Goal: Transaction & Acquisition: Purchase product/service

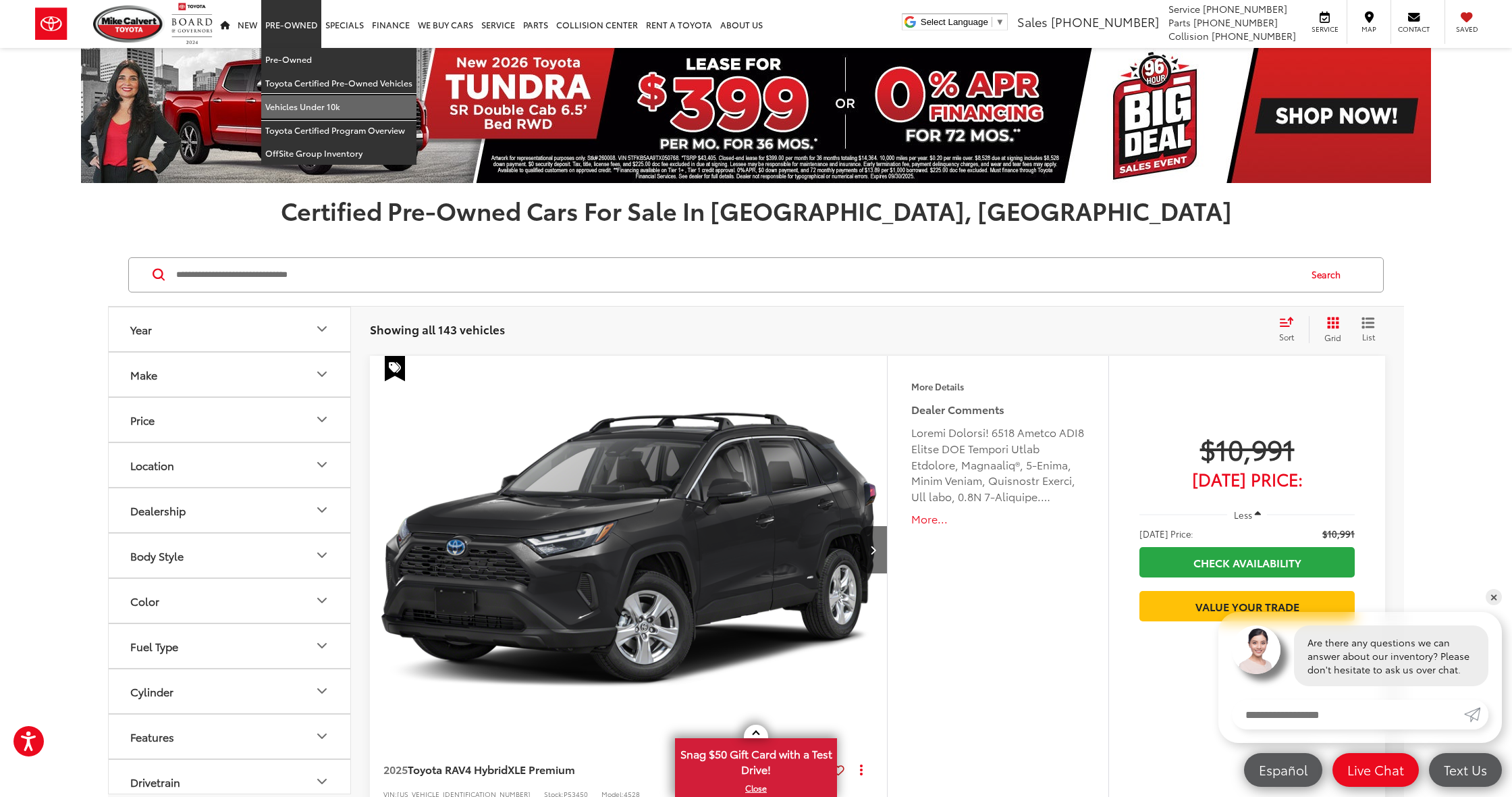
click at [311, 102] on link "Vehicles Under 10k" at bounding box center [339, 107] width 155 height 24
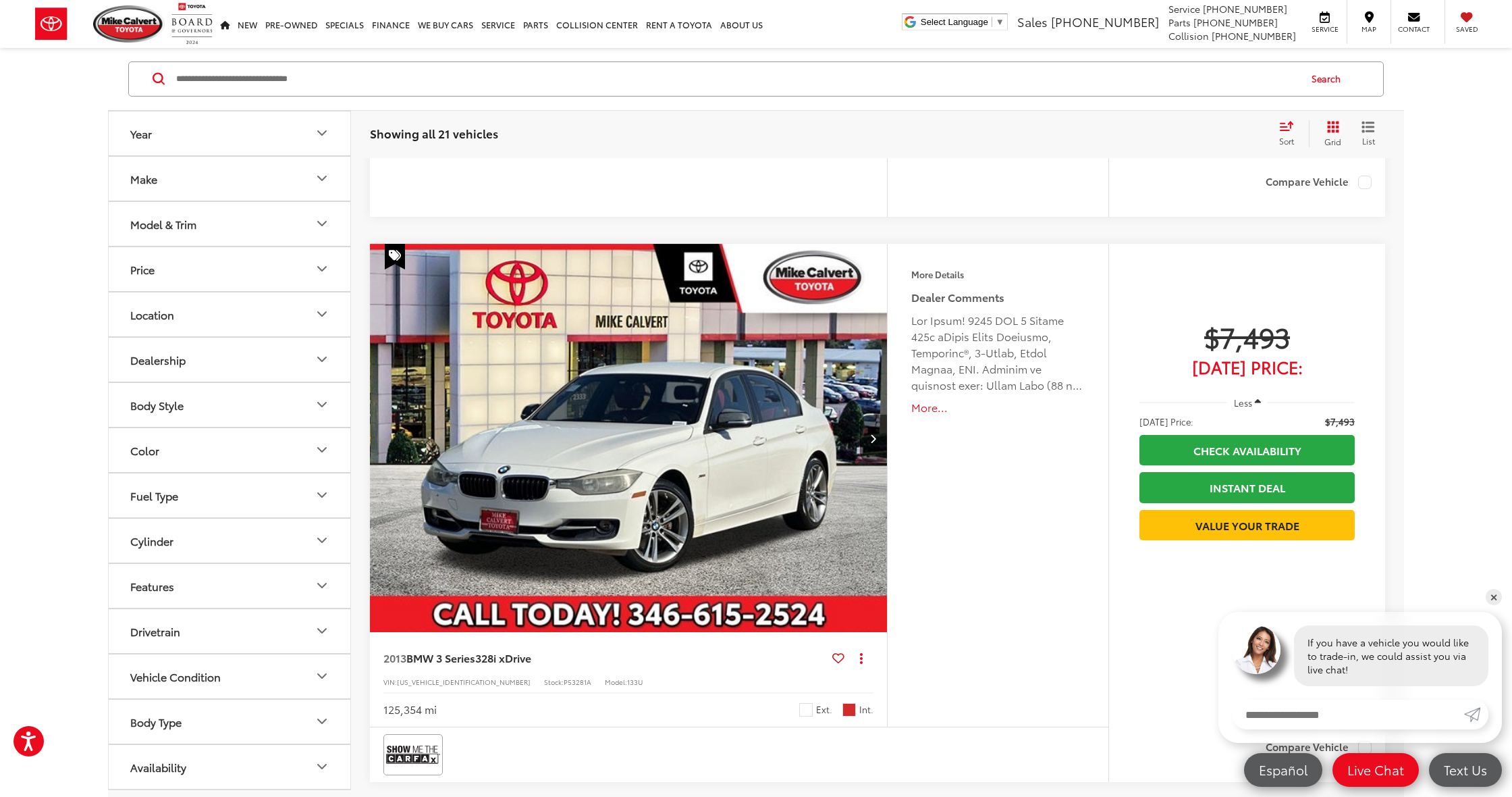
scroll to position [3217, 0]
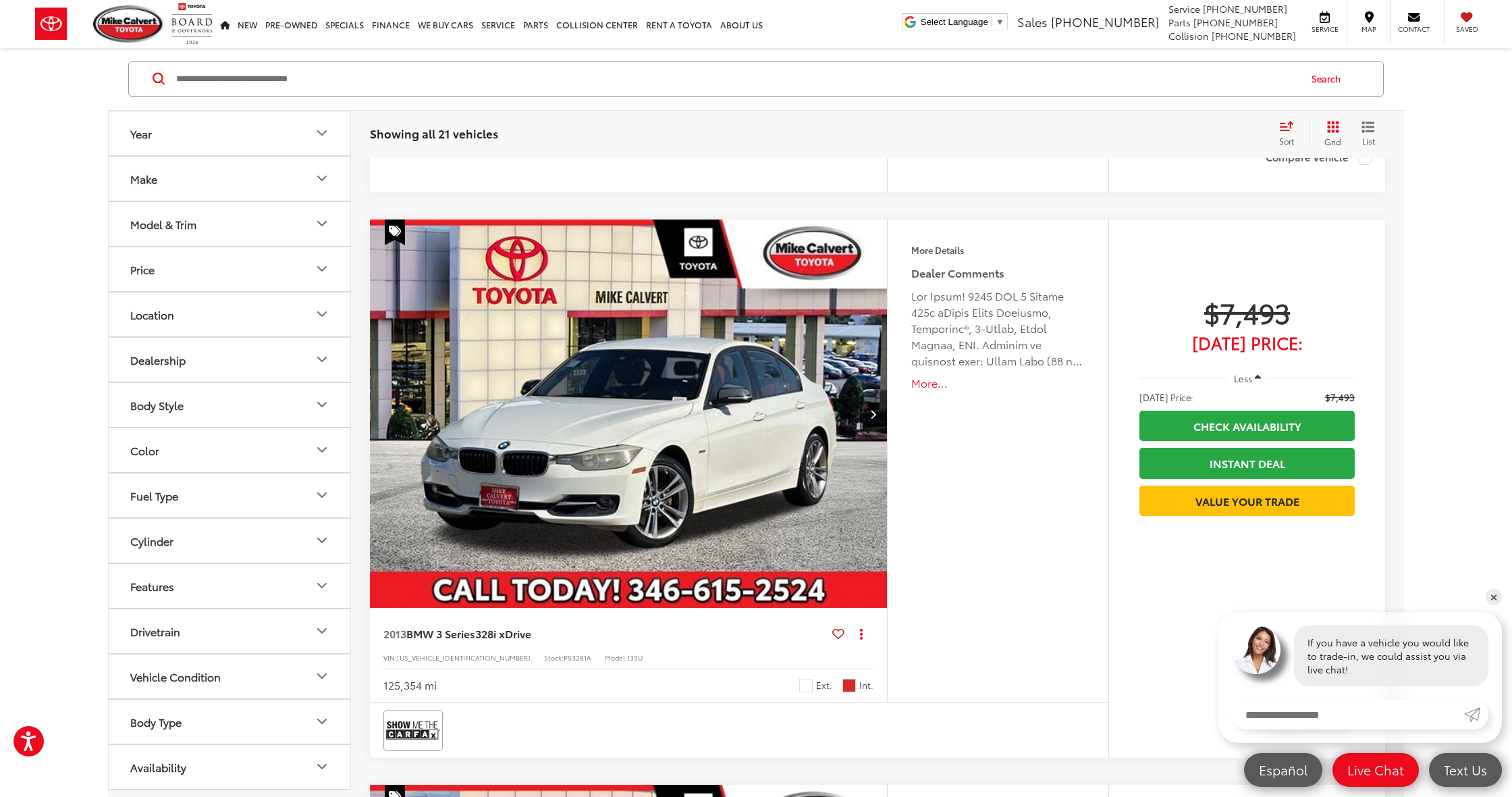
click at [929, 391] on button "More..." at bounding box center [998, 383] width 174 height 16
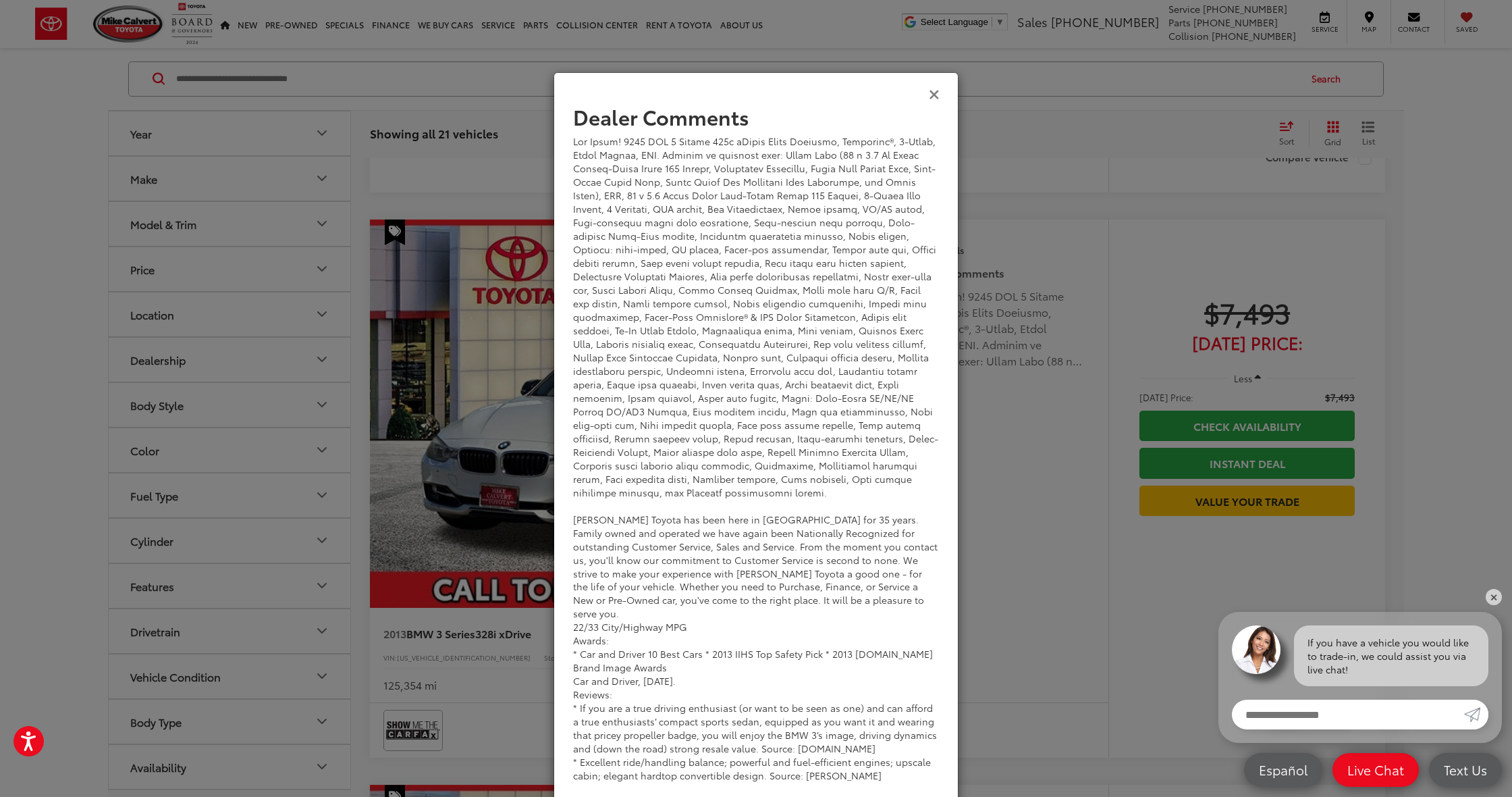
click at [929, 92] on icon "Close" at bounding box center [934, 93] width 11 height 14
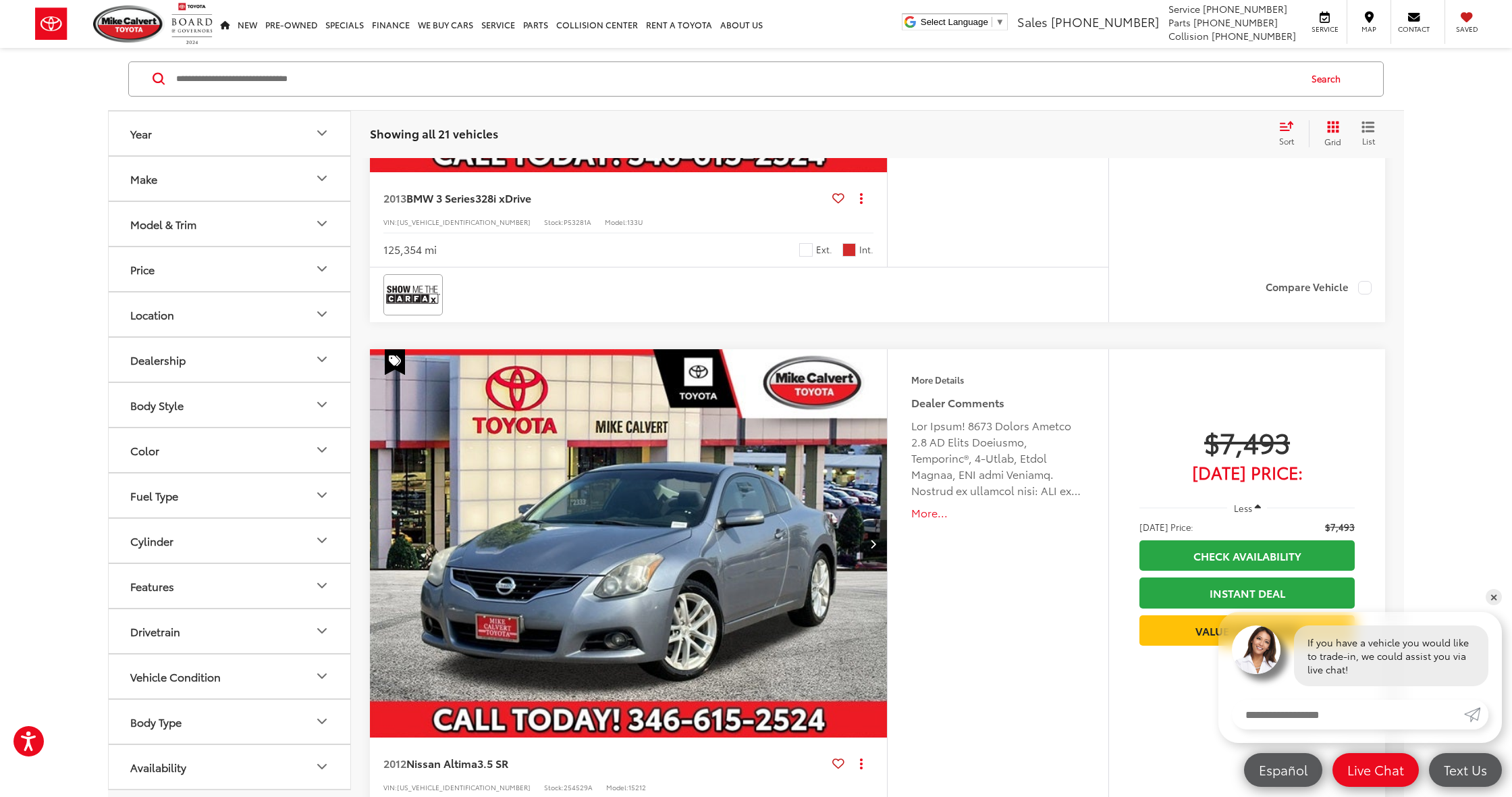
scroll to position [3596, 0]
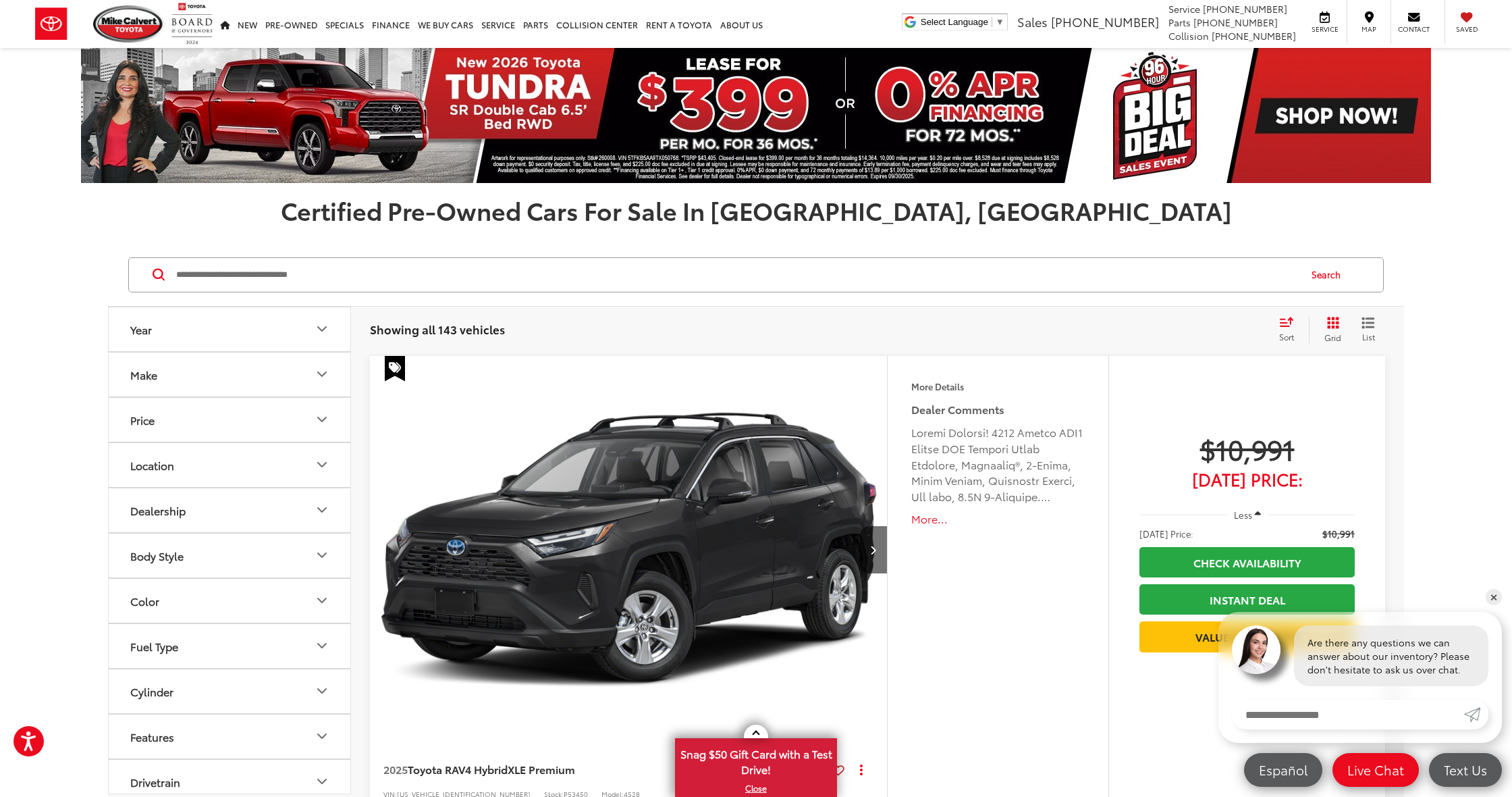
click at [295, 398] on button "Price" at bounding box center [230, 420] width 243 height 44
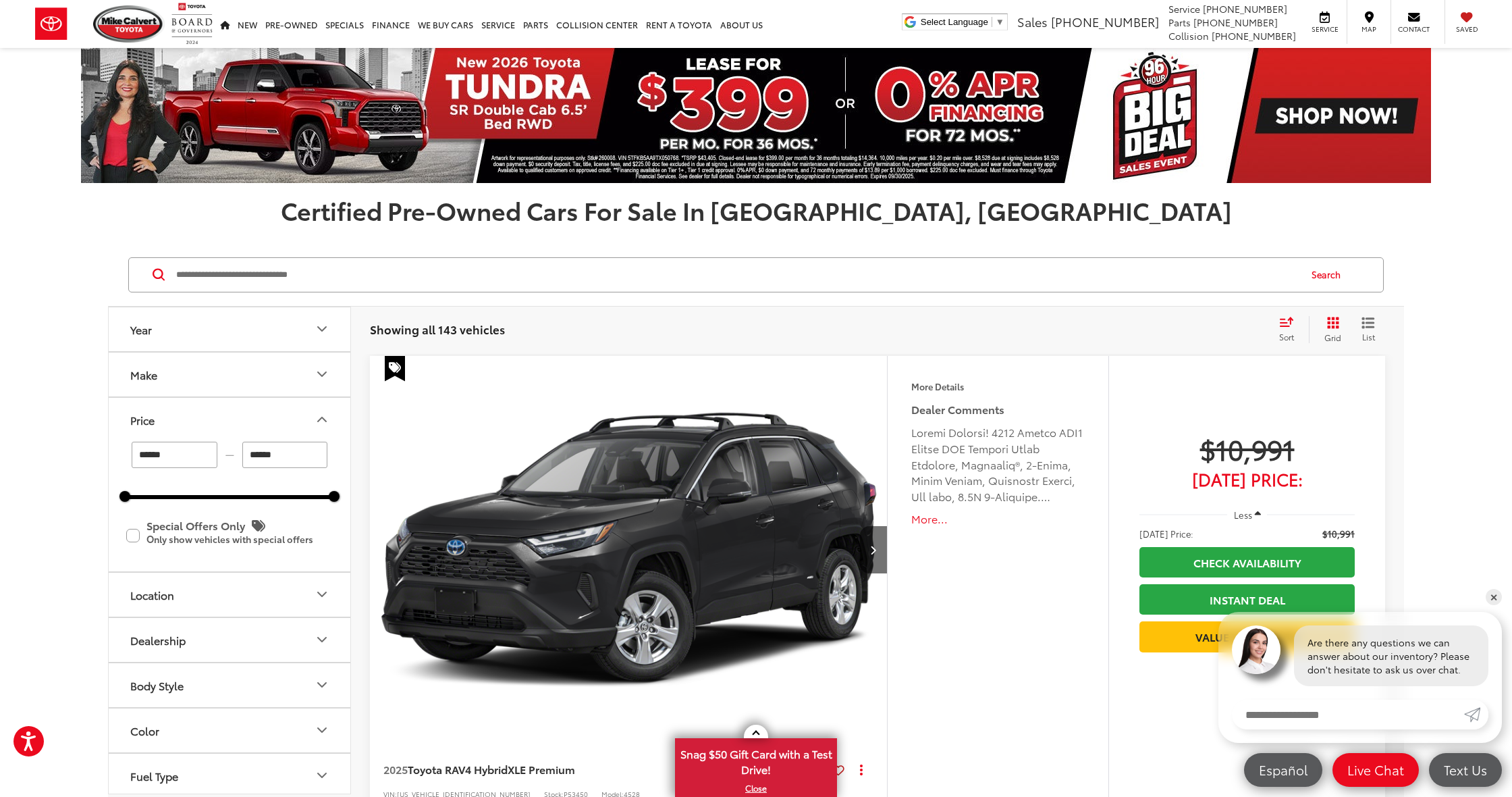
click at [310, 387] on button "Make" at bounding box center [230, 375] width 243 height 44
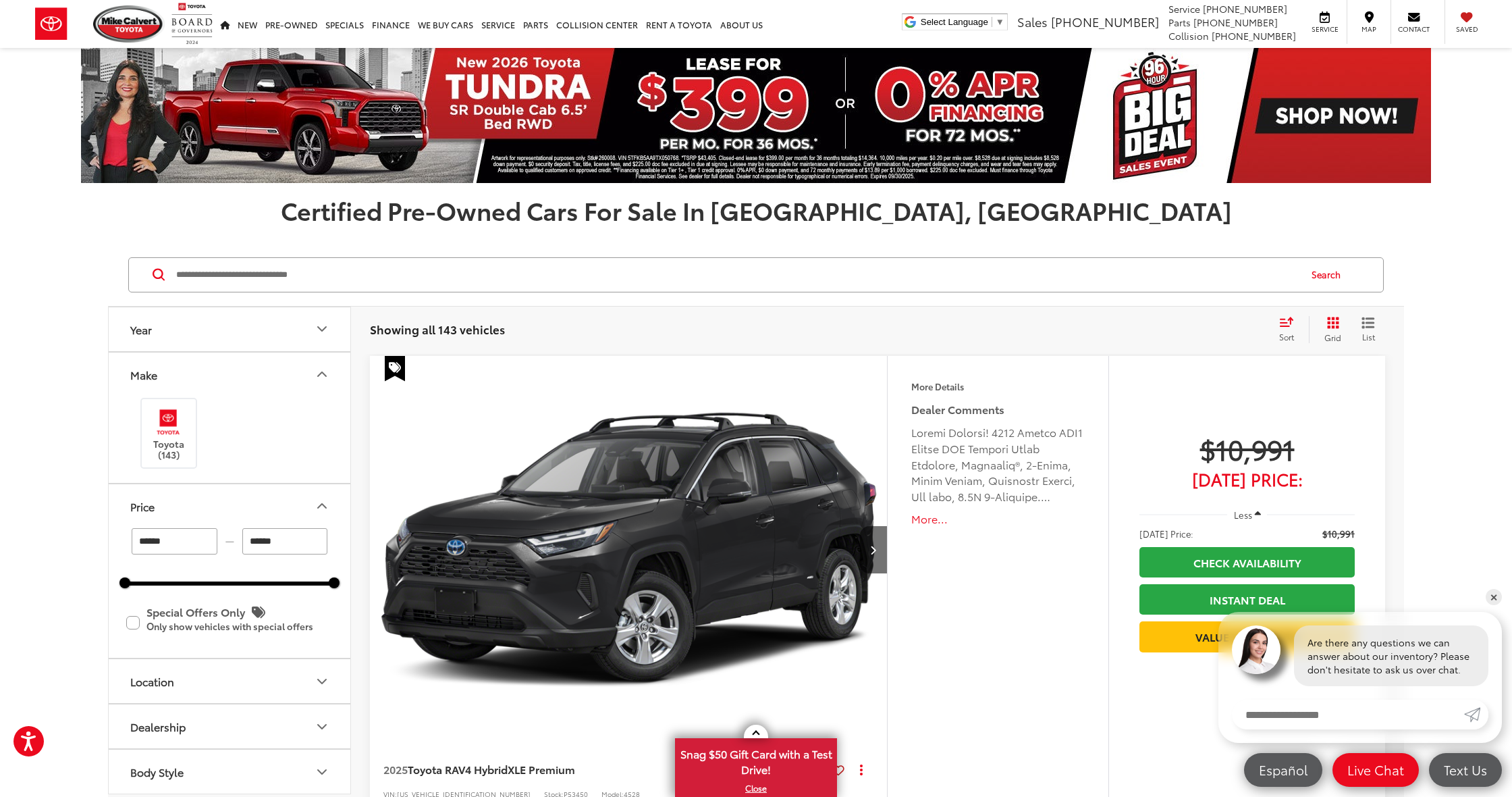
click at [313, 381] on button "Make" at bounding box center [230, 375] width 243 height 44
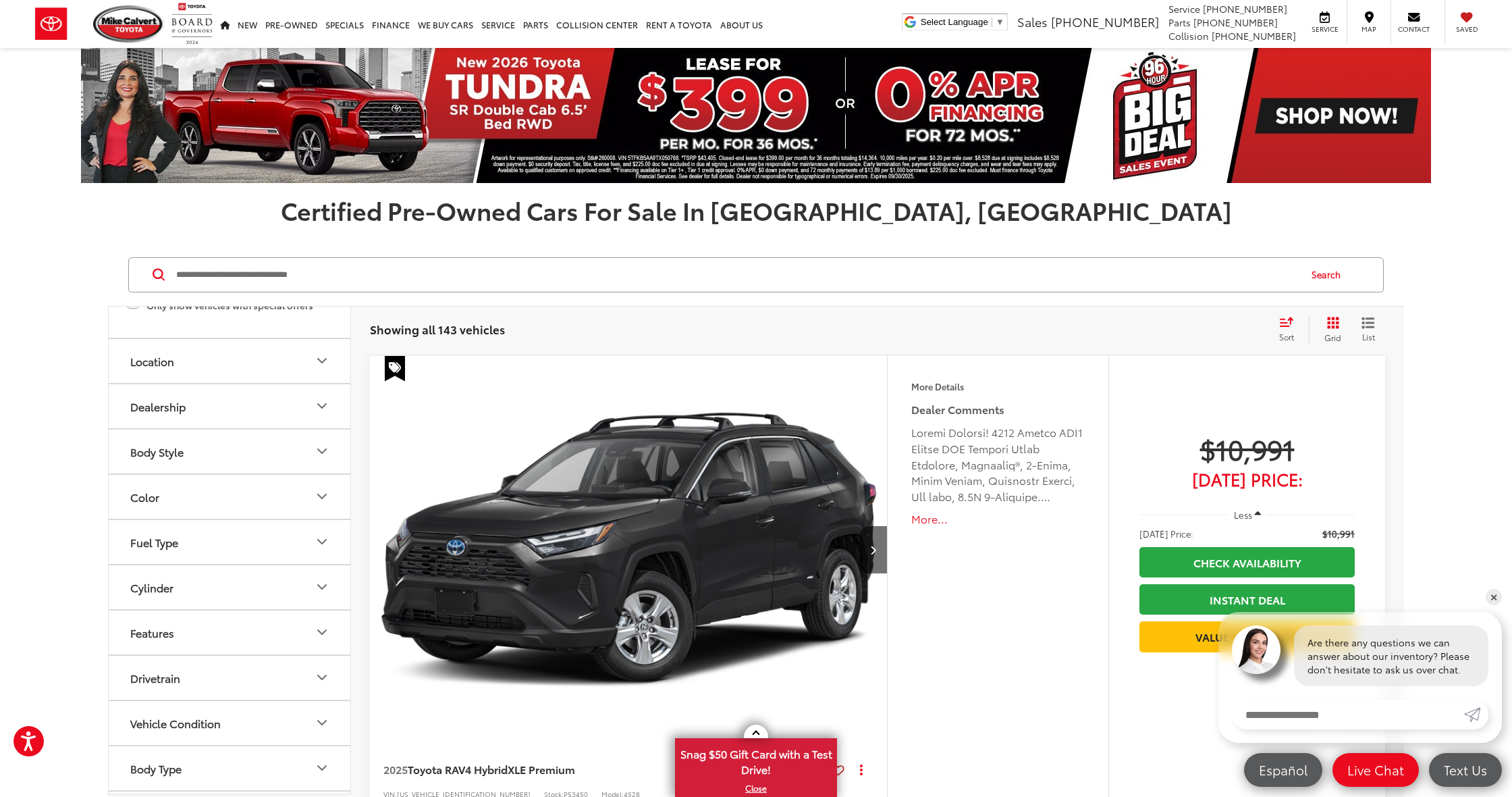
scroll to position [250, 0]
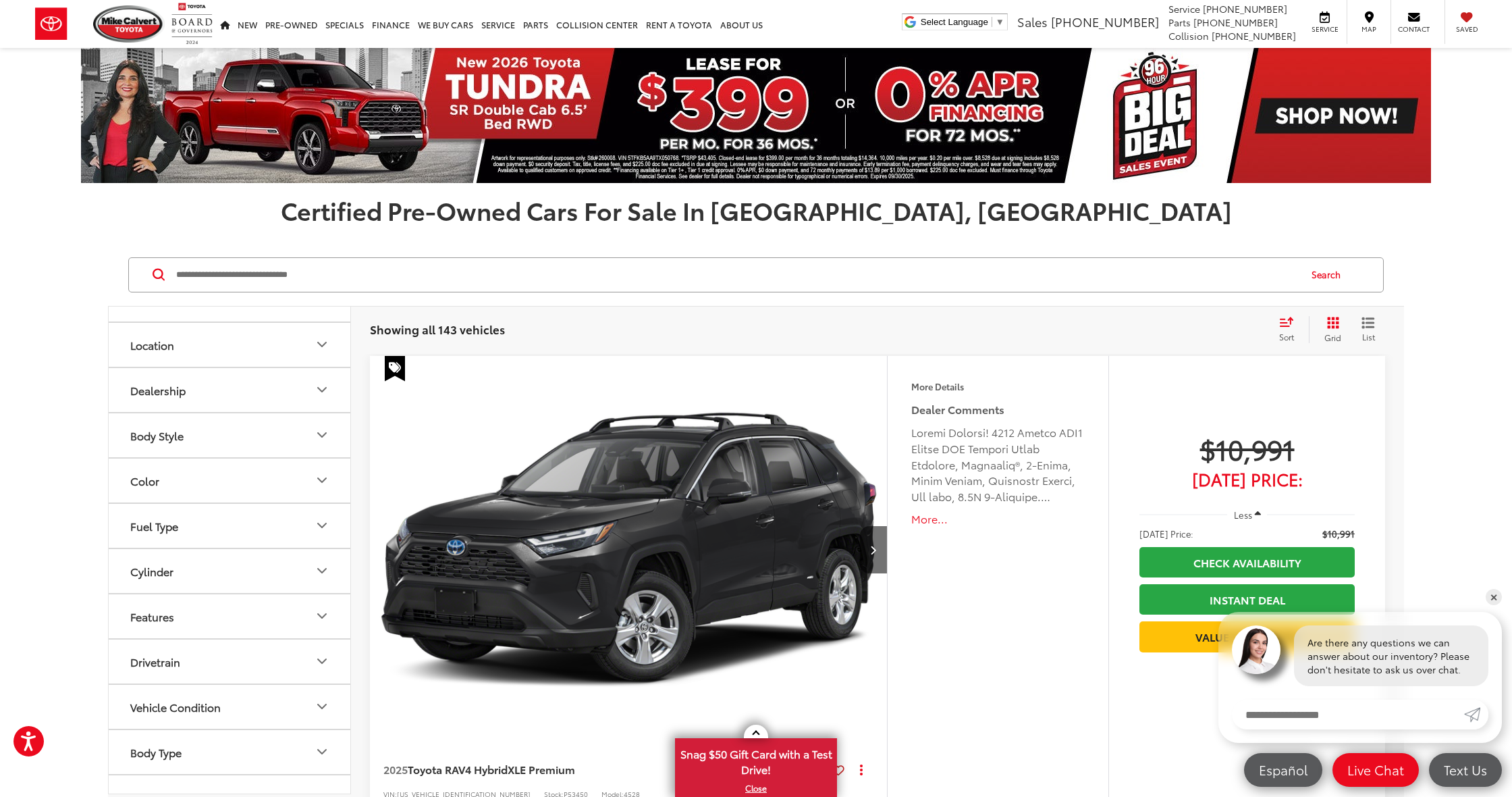
click at [278, 439] on button "Body Style" at bounding box center [230, 435] width 243 height 44
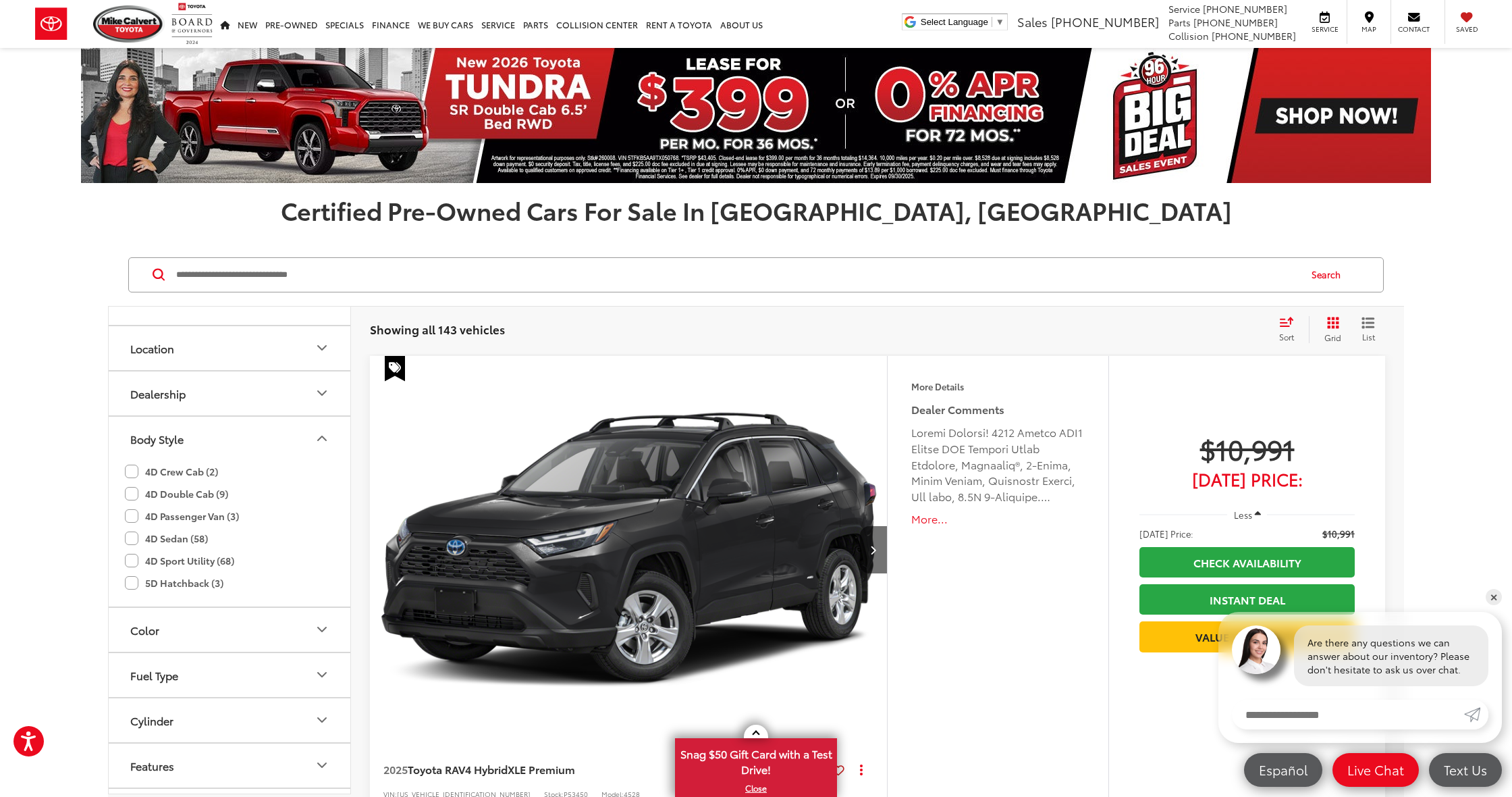
click at [135, 532] on label "4D Sedan (58)" at bounding box center [167, 538] width 83 height 22
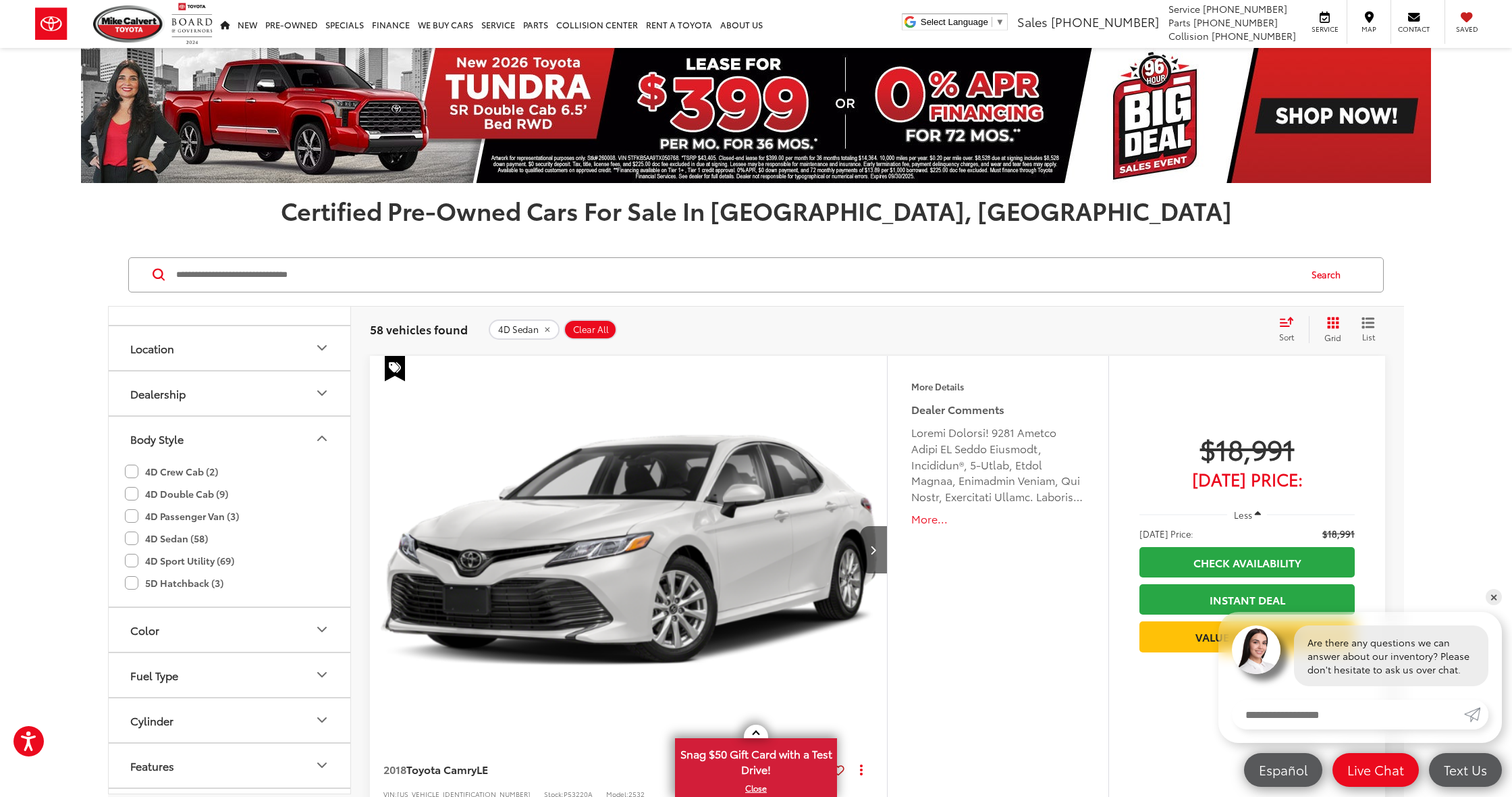
drag, startPoint x: 300, startPoint y: 381, endPoint x: 304, endPoint y: 375, distance: 7.2
click at [300, 381] on button "Dealership" at bounding box center [230, 394] width 243 height 44
click at [314, 353] on icon "Location" at bounding box center [322, 348] width 16 height 16
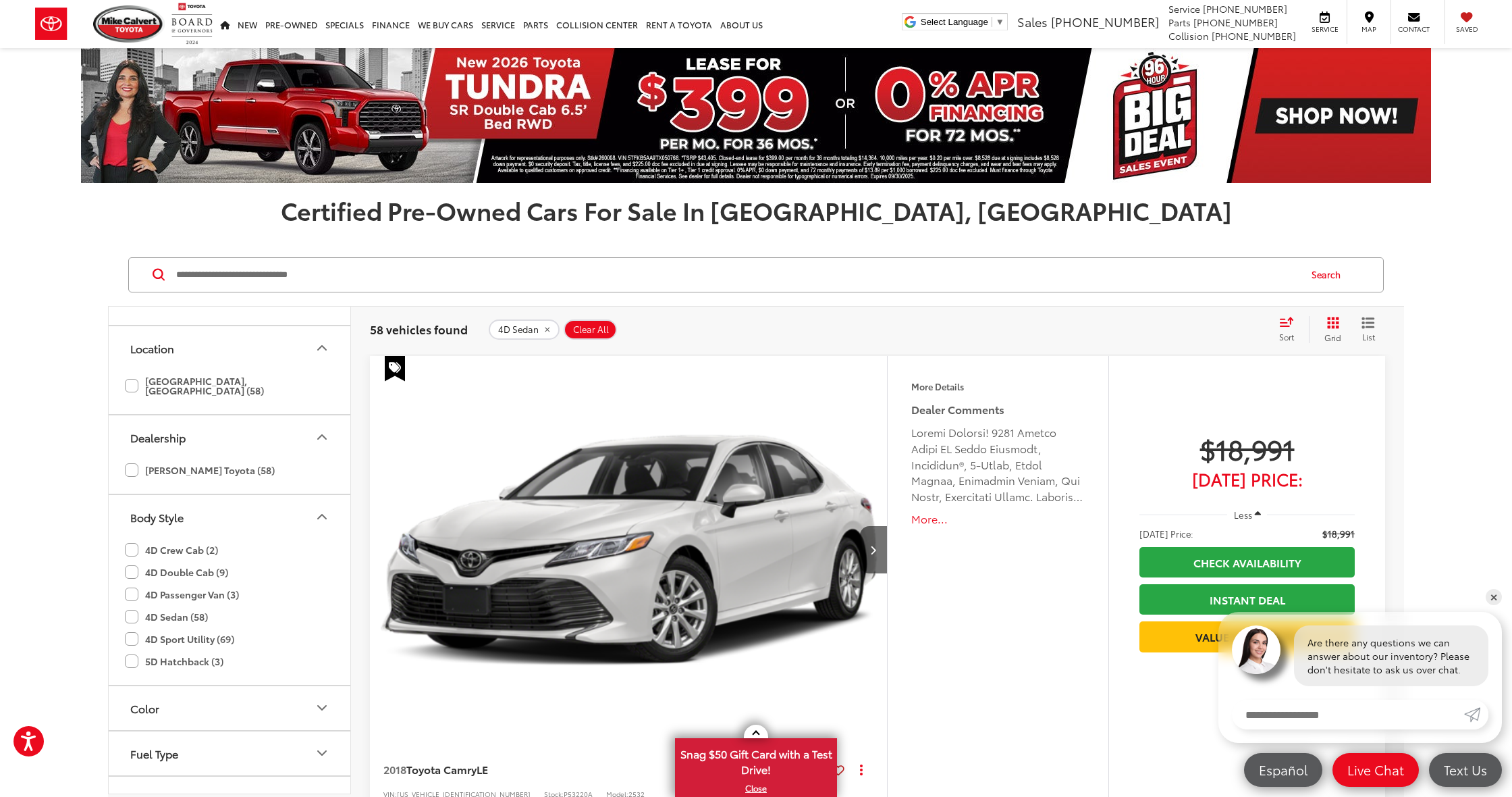
click at [314, 353] on icon "Location" at bounding box center [322, 348] width 16 height 16
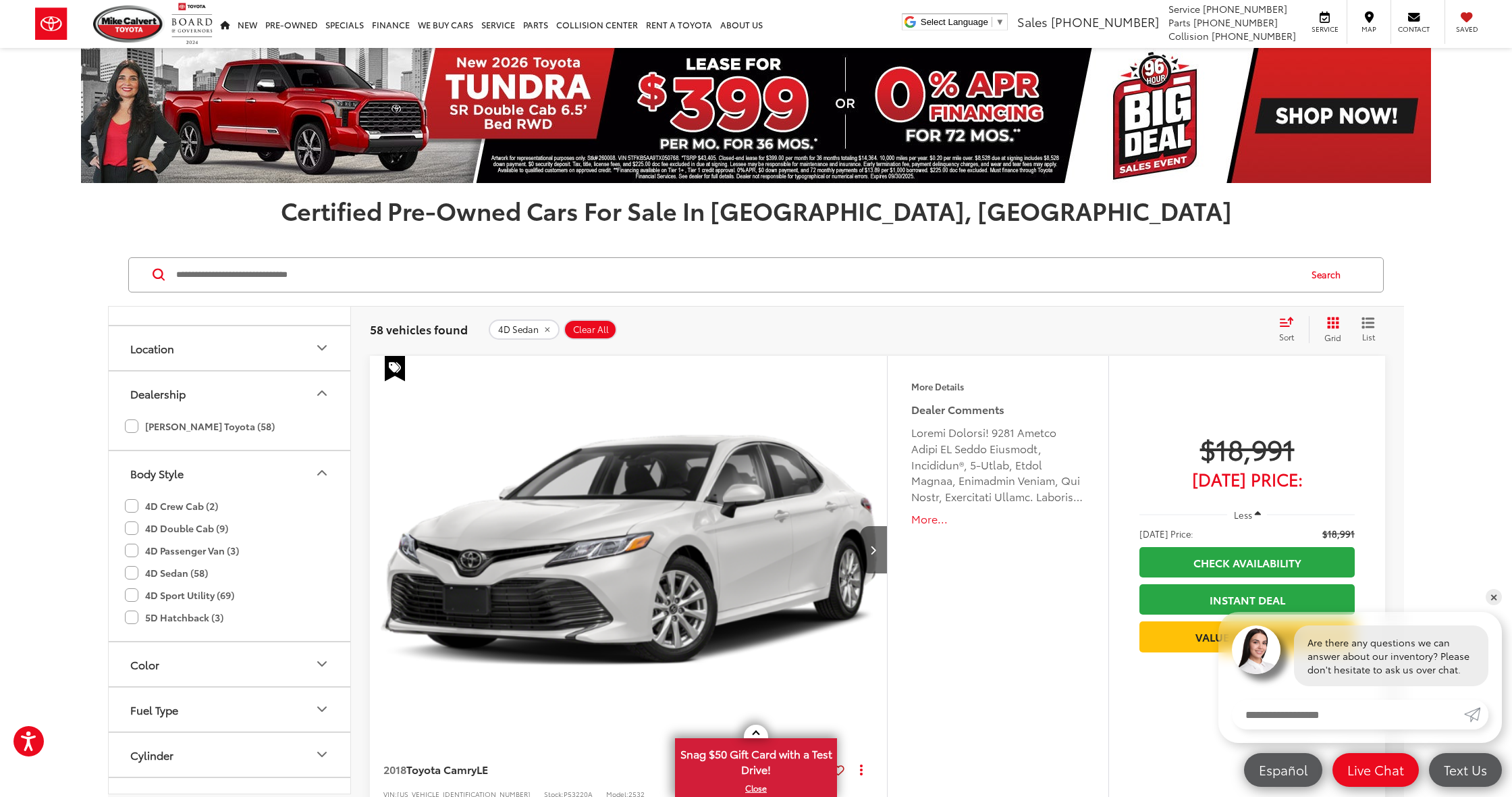
click at [319, 403] on button "Dealership" at bounding box center [230, 394] width 243 height 44
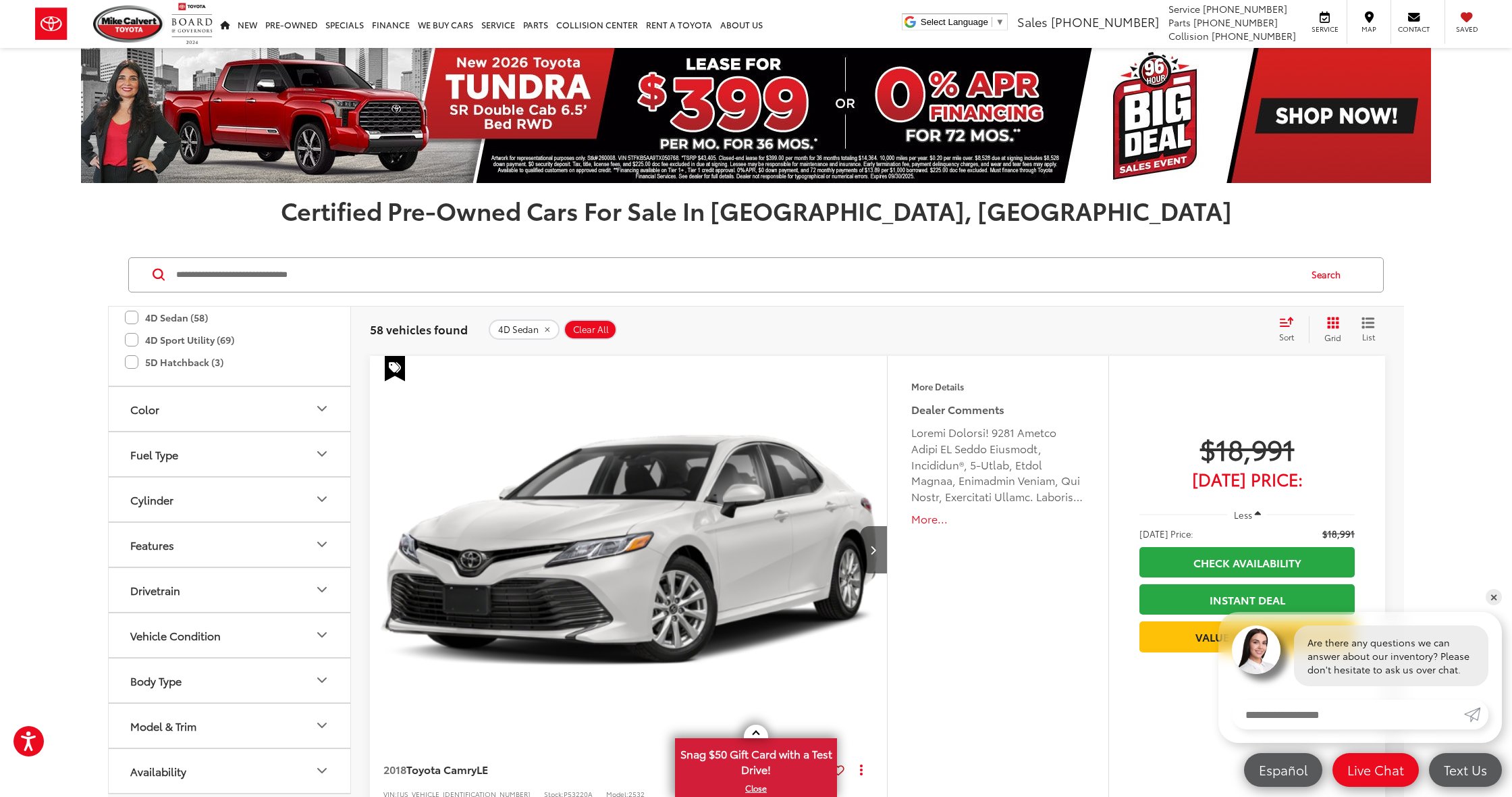
scroll to position [465, 0]
click at [321, 591] on icon "Drivetrain" at bounding box center [322, 591] width 16 height 16
click at [318, 589] on icon "Drivetrain" at bounding box center [322, 591] width 16 height 16
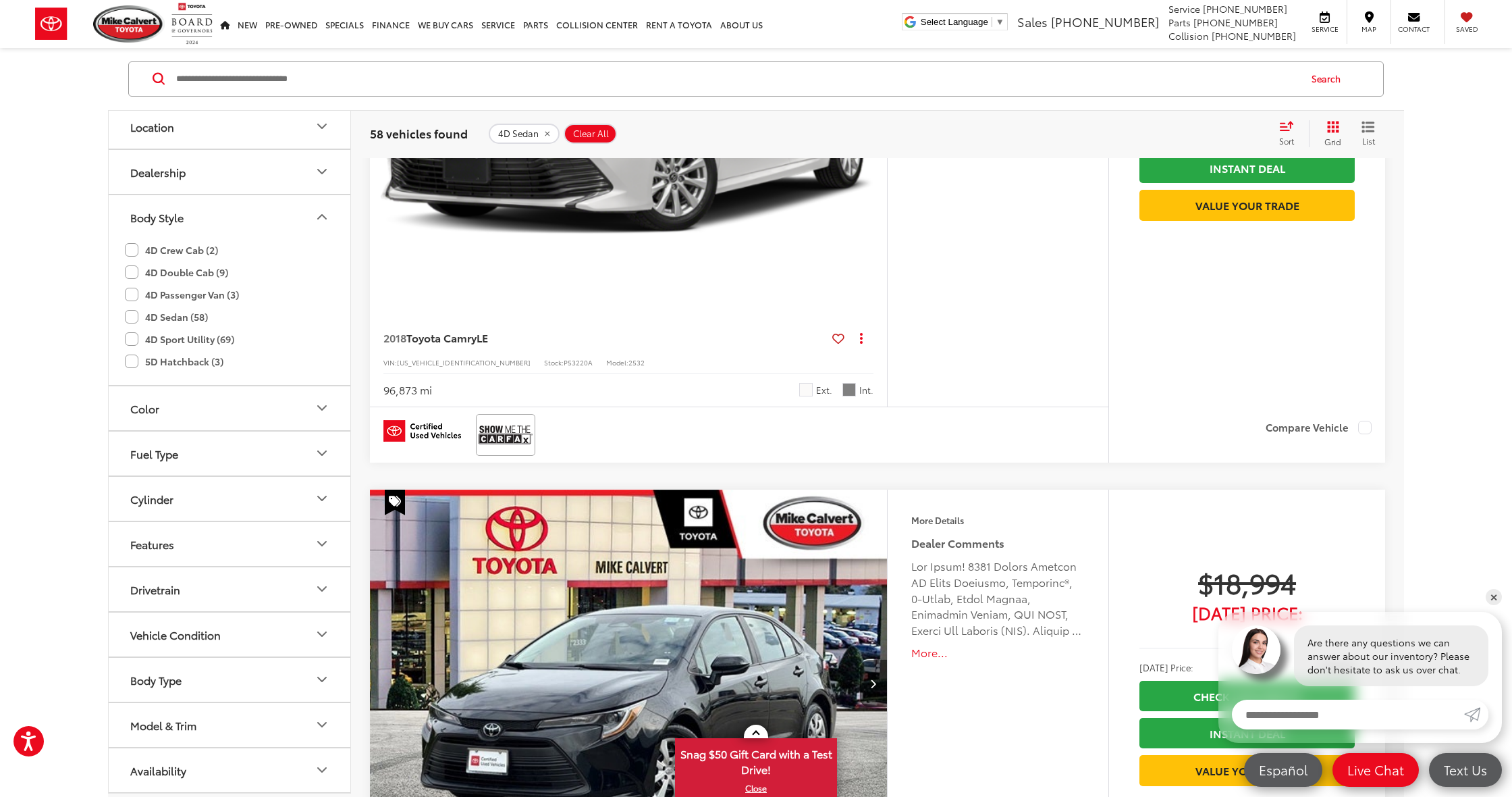
scroll to position [433, 0]
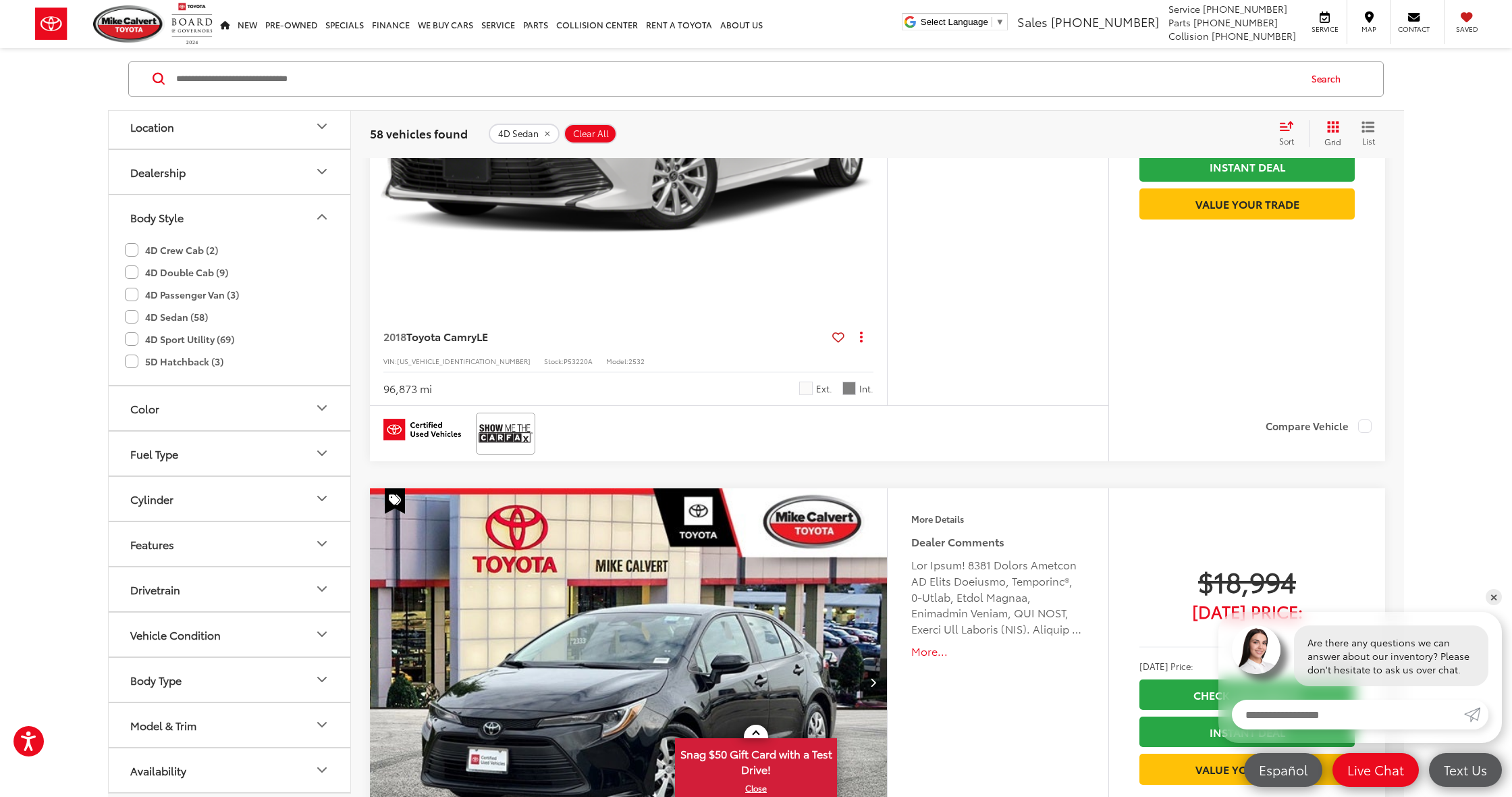
click at [322, 220] on icon "Body Style" at bounding box center [322, 217] width 16 height 16
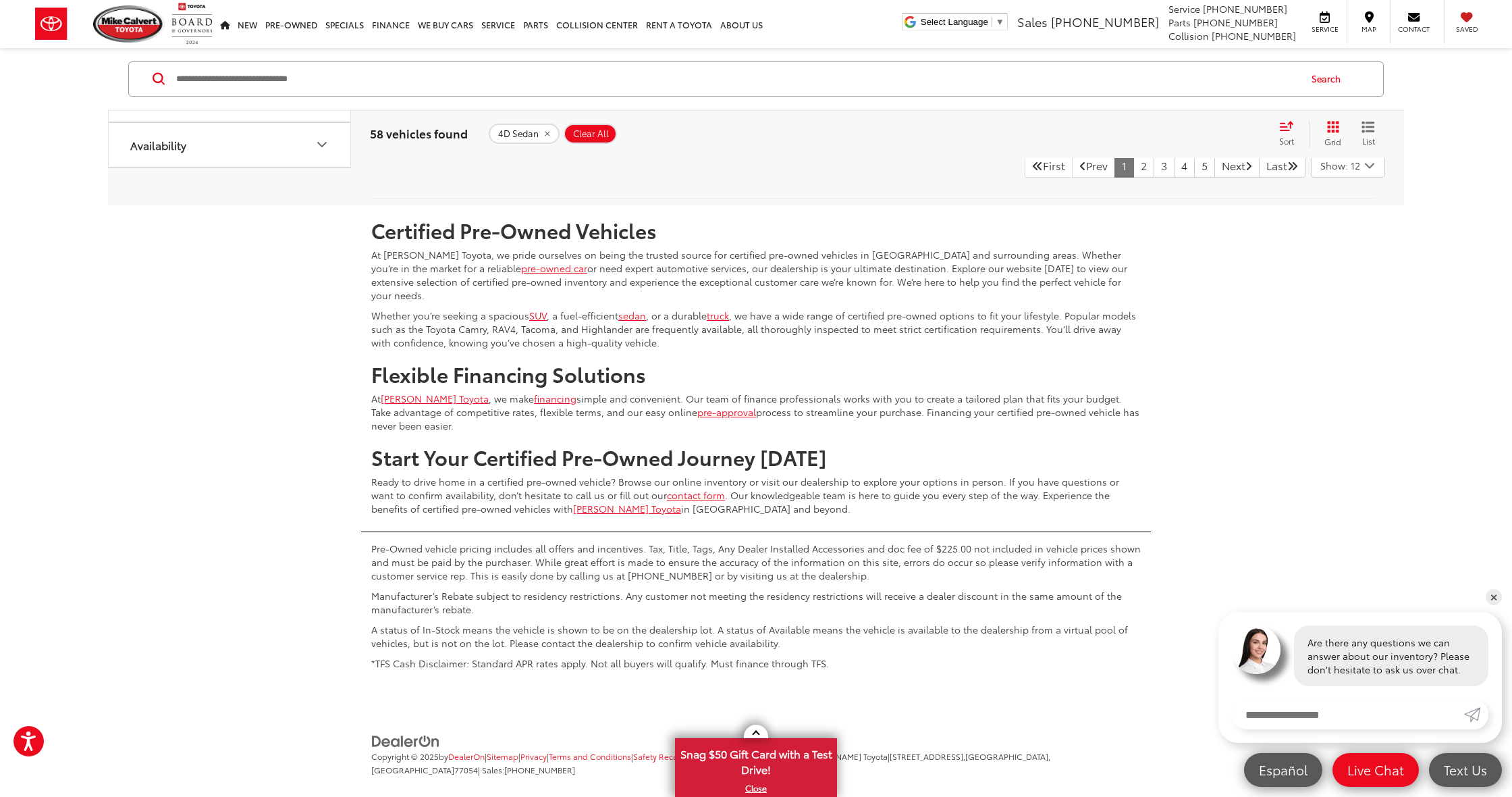
scroll to position [7011, 0]
